Goal: Information Seeking & Learning: Check status

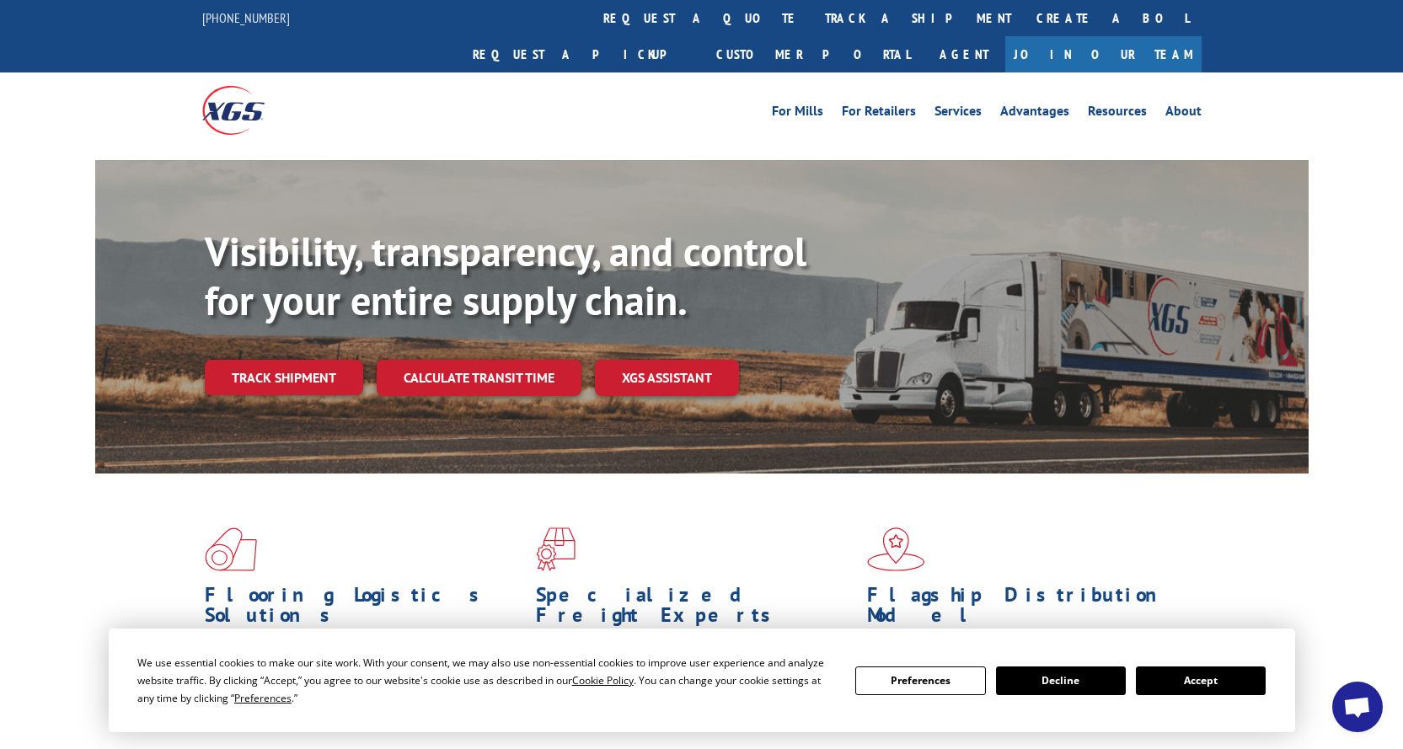
click at [1198, 680] on button "Accept" at bounding box center [1201, 681] width 130 height 29
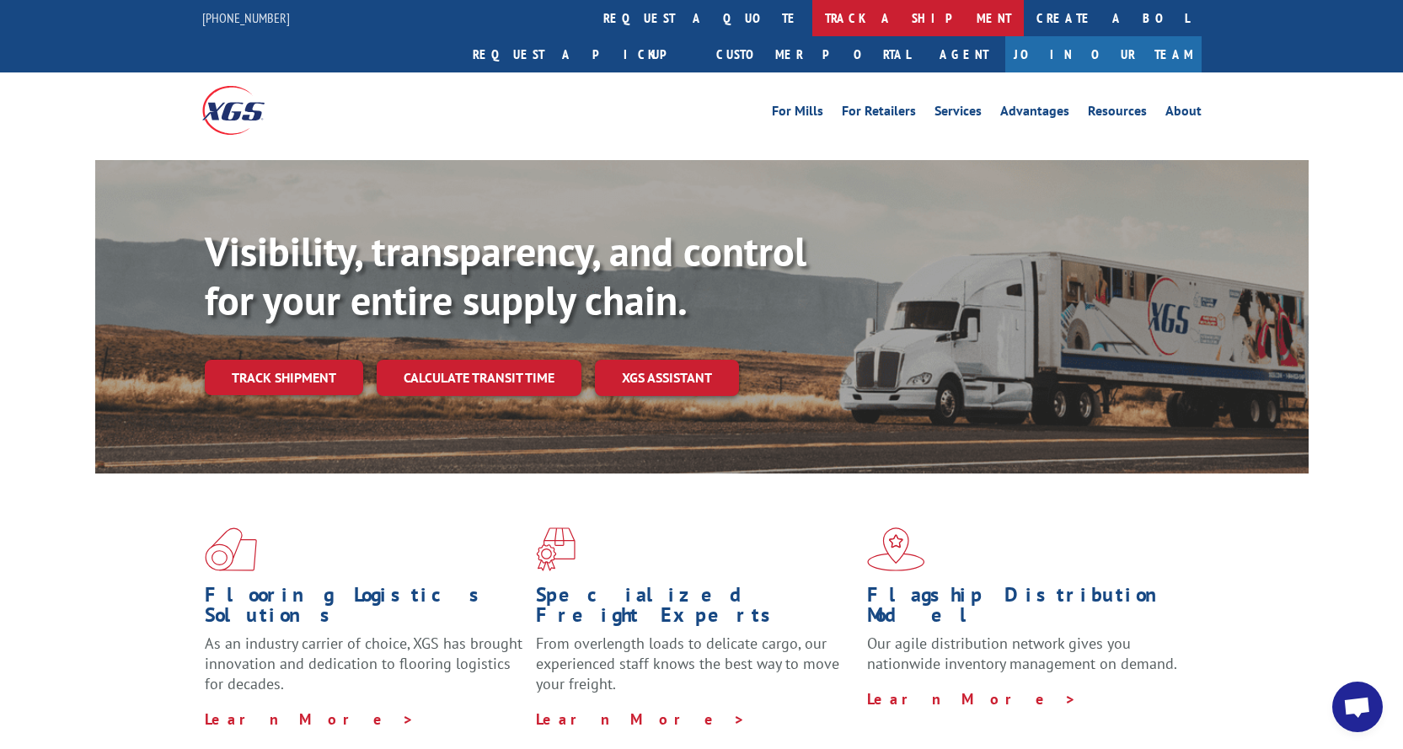
click at [812, 29] on link "track a shipment" at bounding box center [918, 18] width 212 height 36
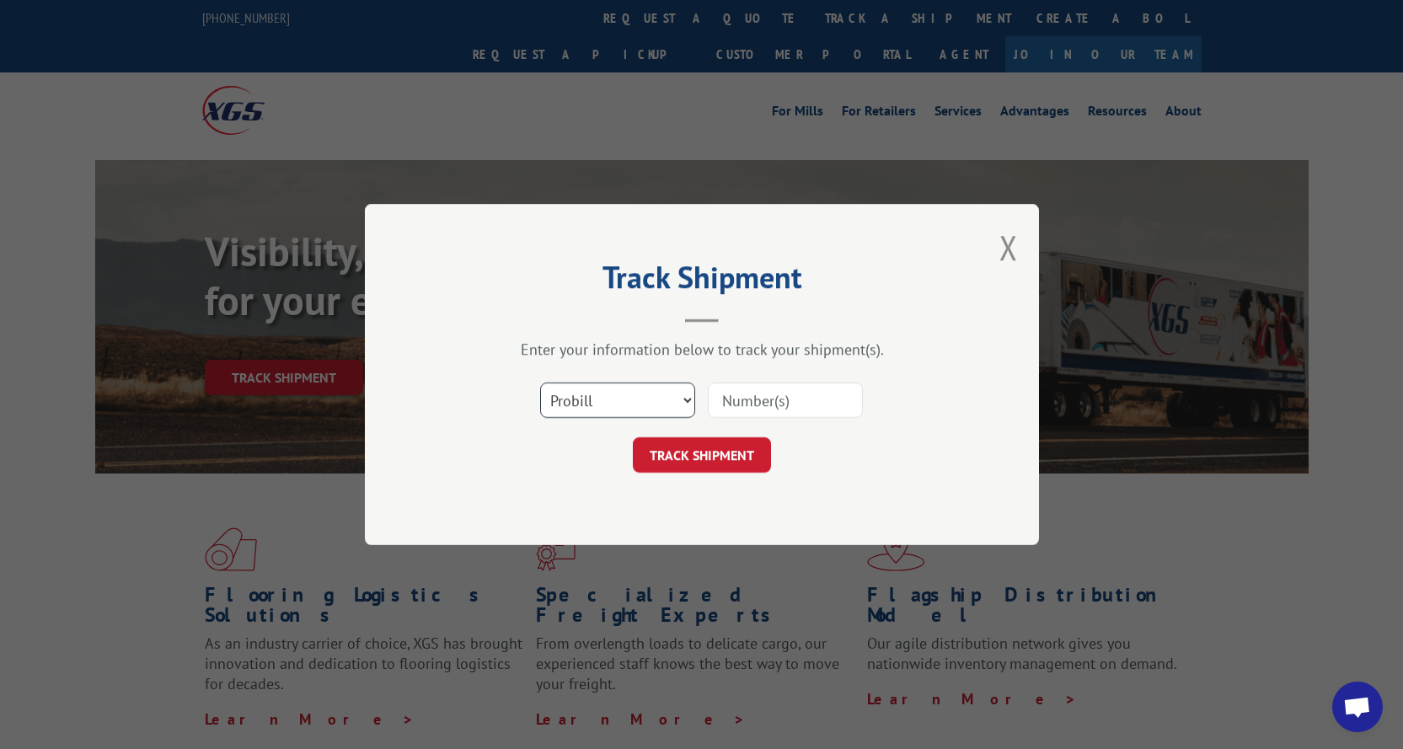
click at [651, 388] on select "Select category... Probill BOL PO" at bounding box center [617, 400] width 155 height 35
select select "bol"
click at [540, 383] on select "Select category... Probill BOL PO" at bounding box center [617, 400] width 155 height 35
click at [754, 399] on input at bounding box center [785, 400] width 155 height 35
paste input "3399119"
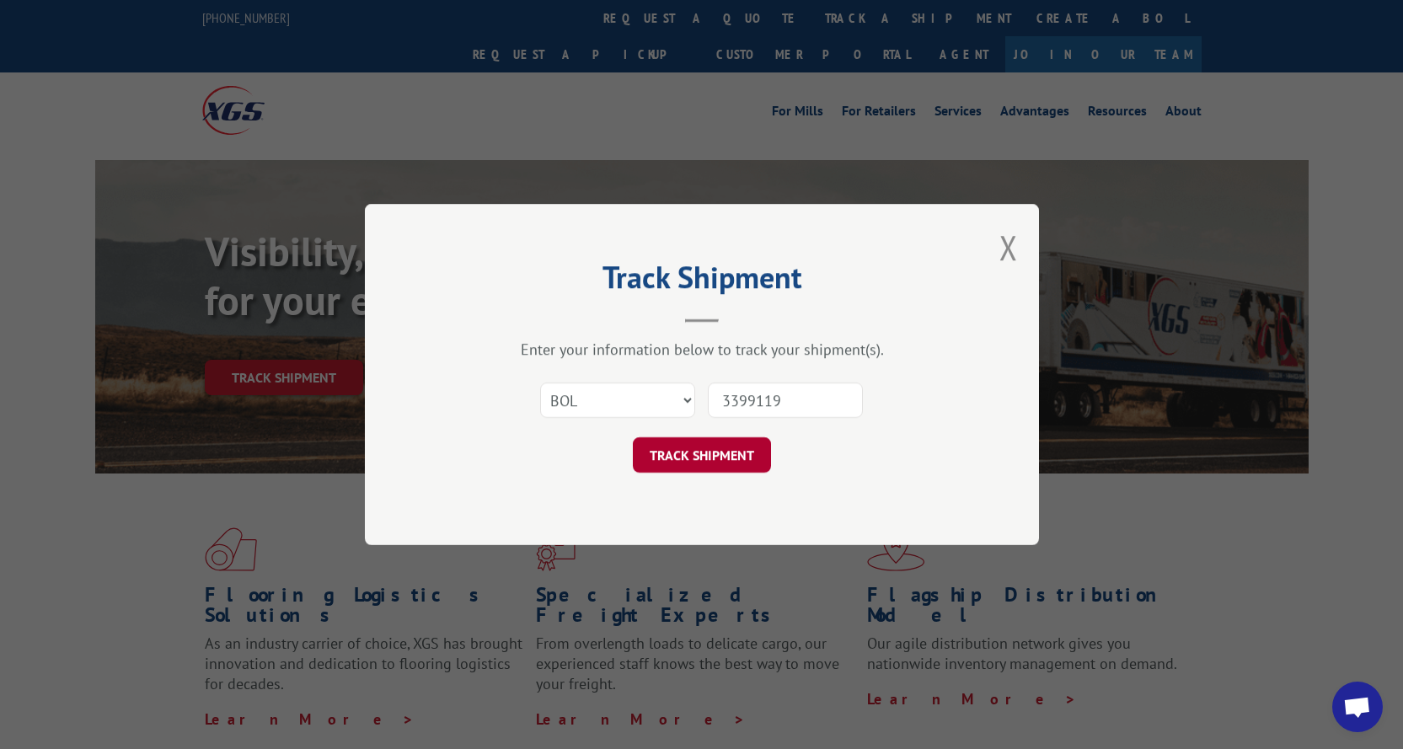
type input "3399119"
click at [750, 444] on button "TRACK SHIPMENT" at bounding box center [702, 454] width 138 height 35
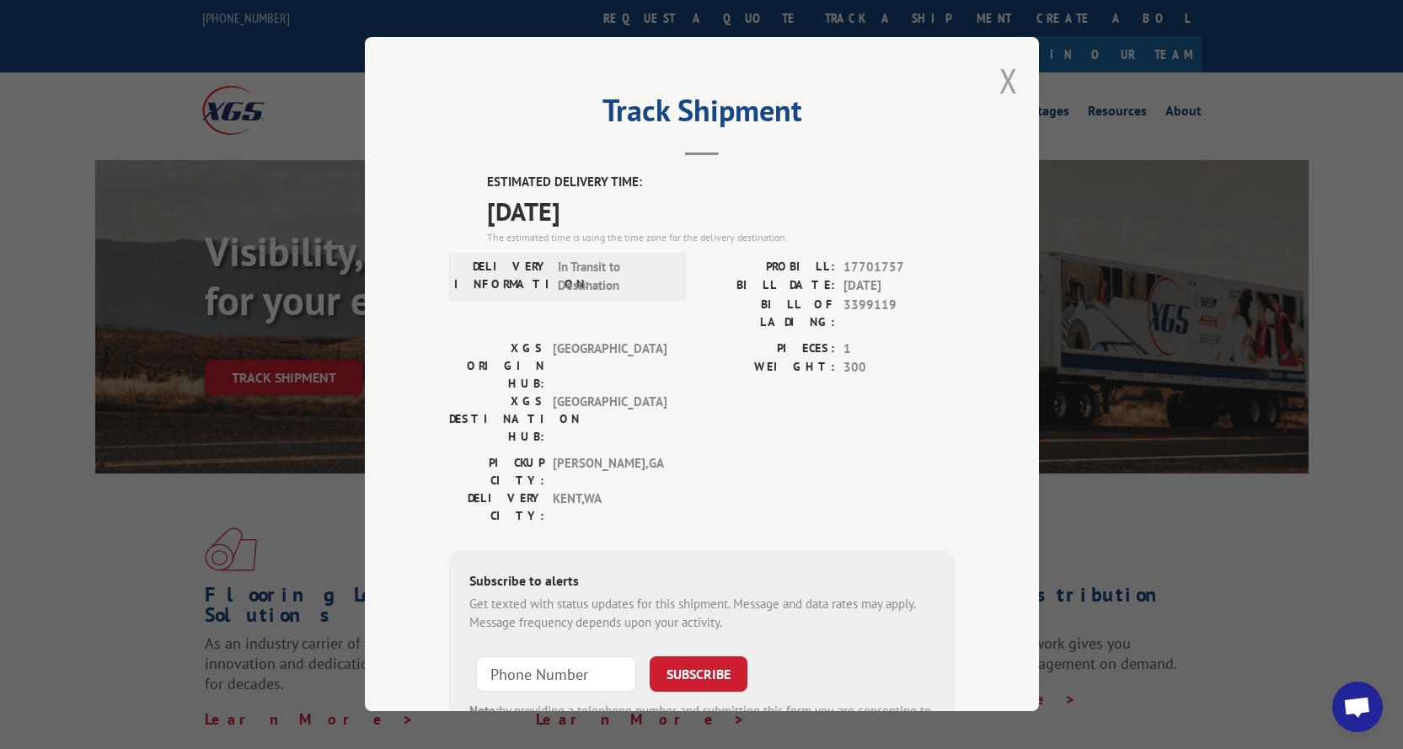
click at [999, 88] on button "Close modal" at bounding box center [1008, 80] width 19 height 45
